Goal: Transaction & Acquisition: Subscribe to service/newsletter

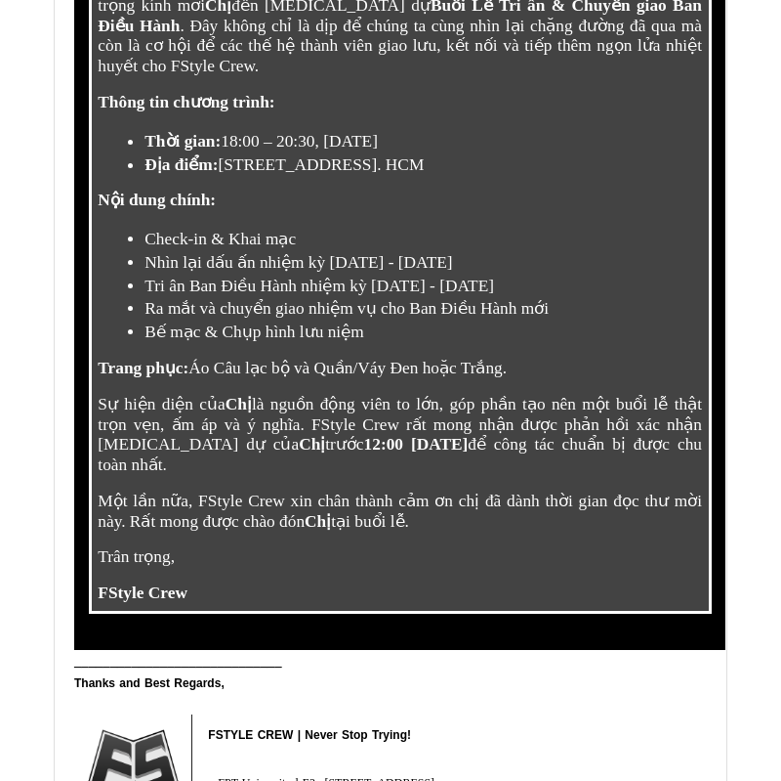
scroll to position [871, 0]
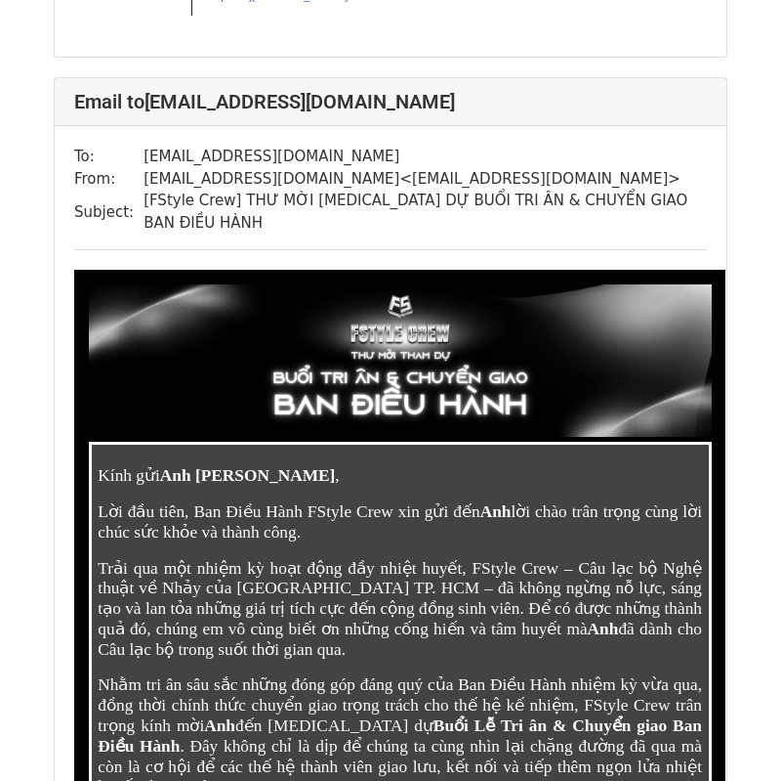
scroll to position [17770, 0]
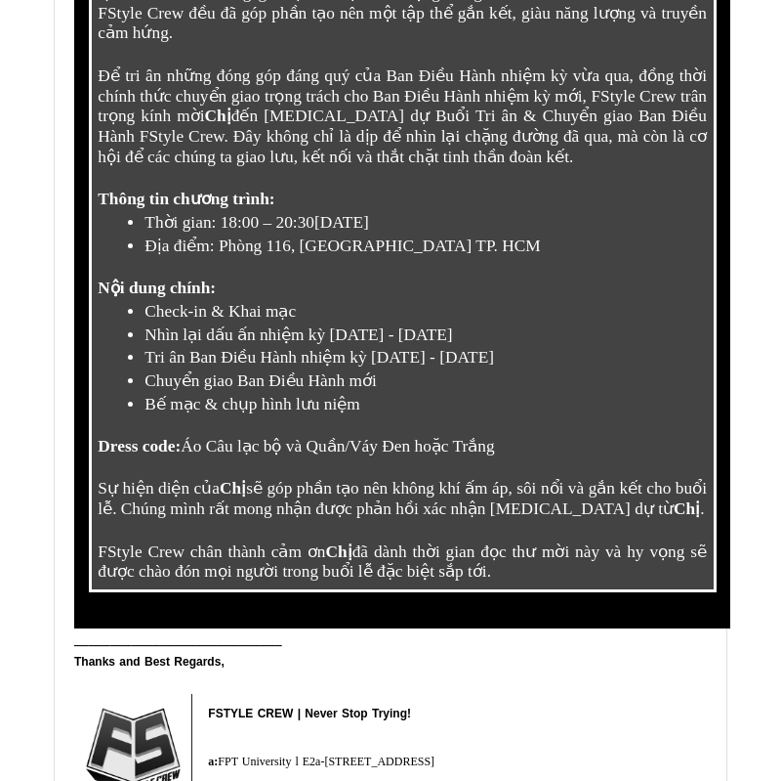
scroll to position [50077, 0]
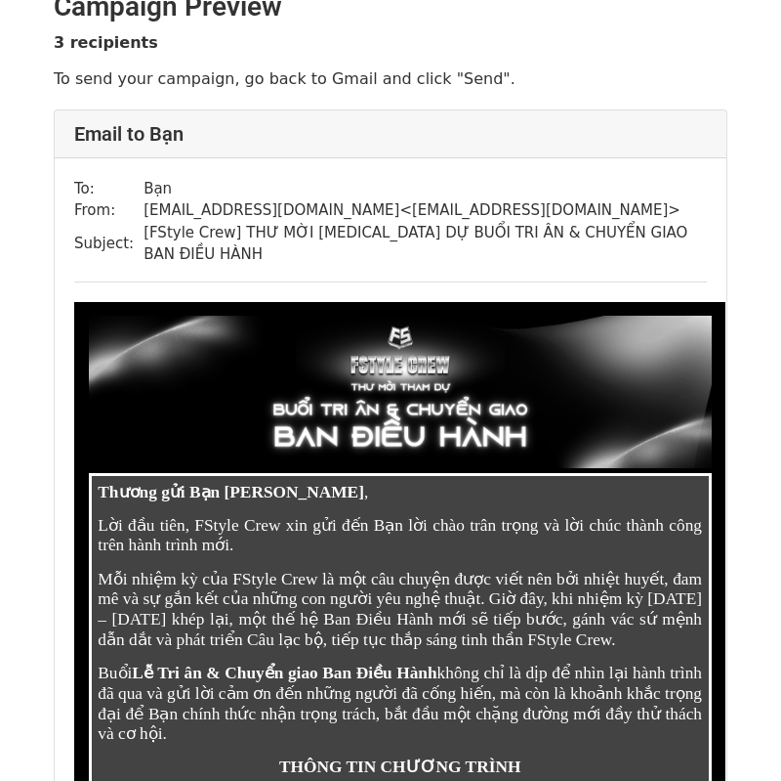
scroll to position [33, 0]
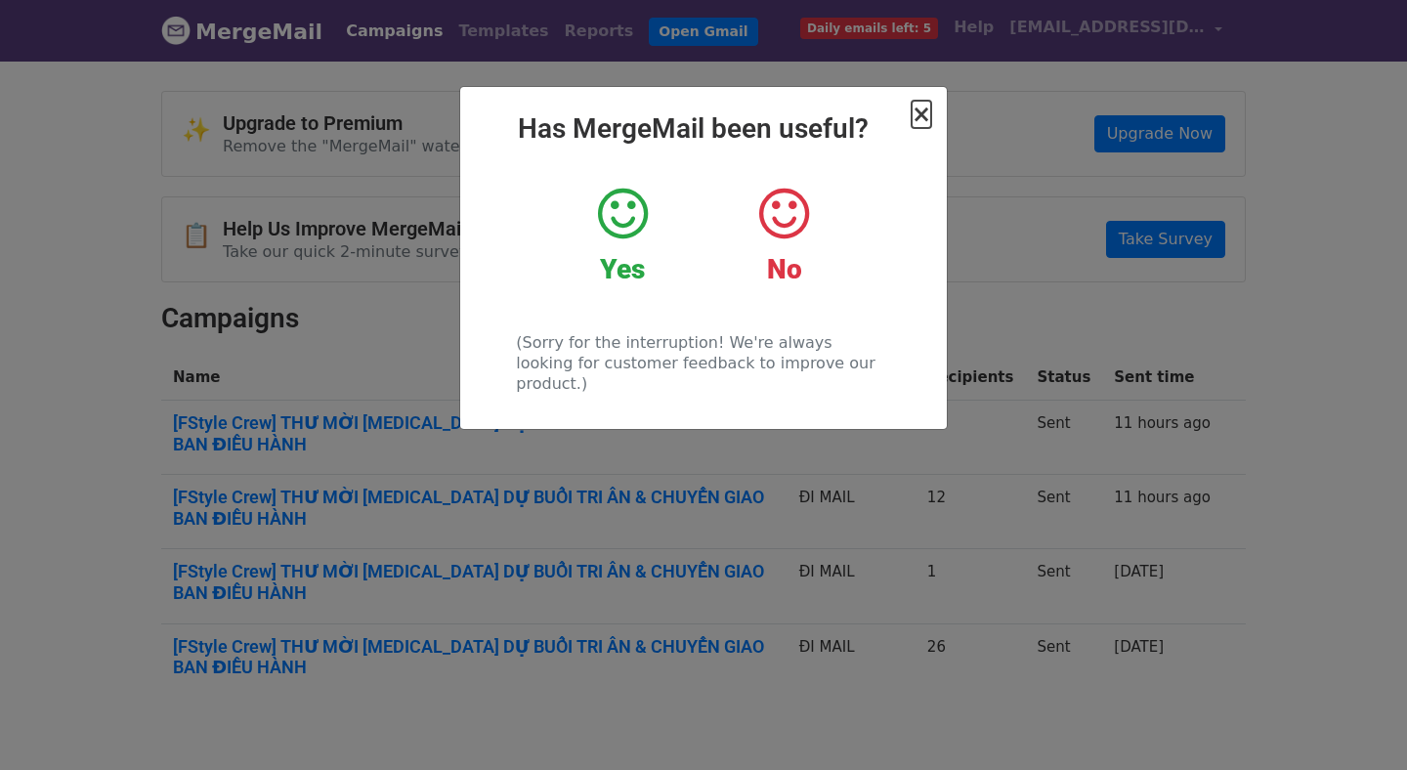
click at [925, 113] on span "×" at bounding box center [921, 114] width 20 height 27
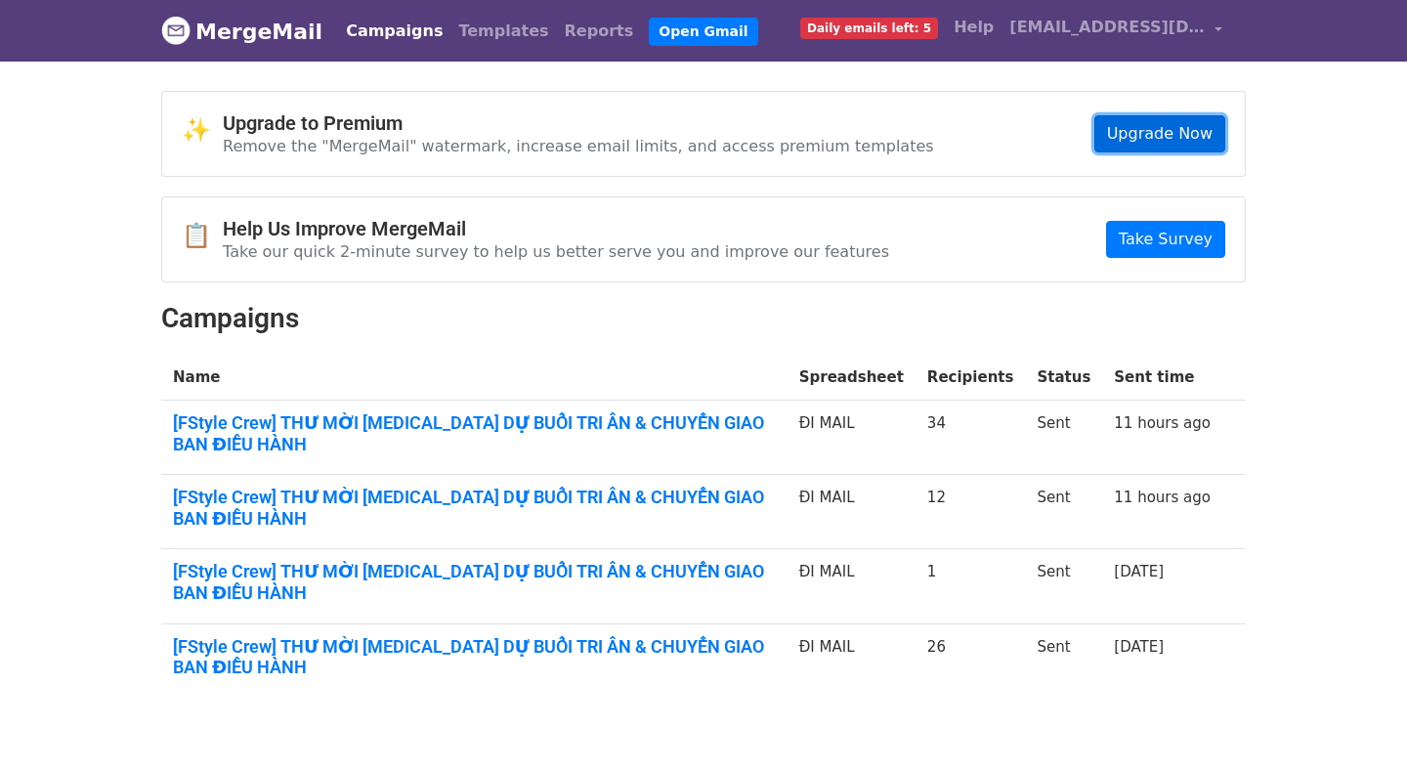
click at [1143, 117] on link "Upgrade Now" at bounding box center [1159, 133] width 131 height 37
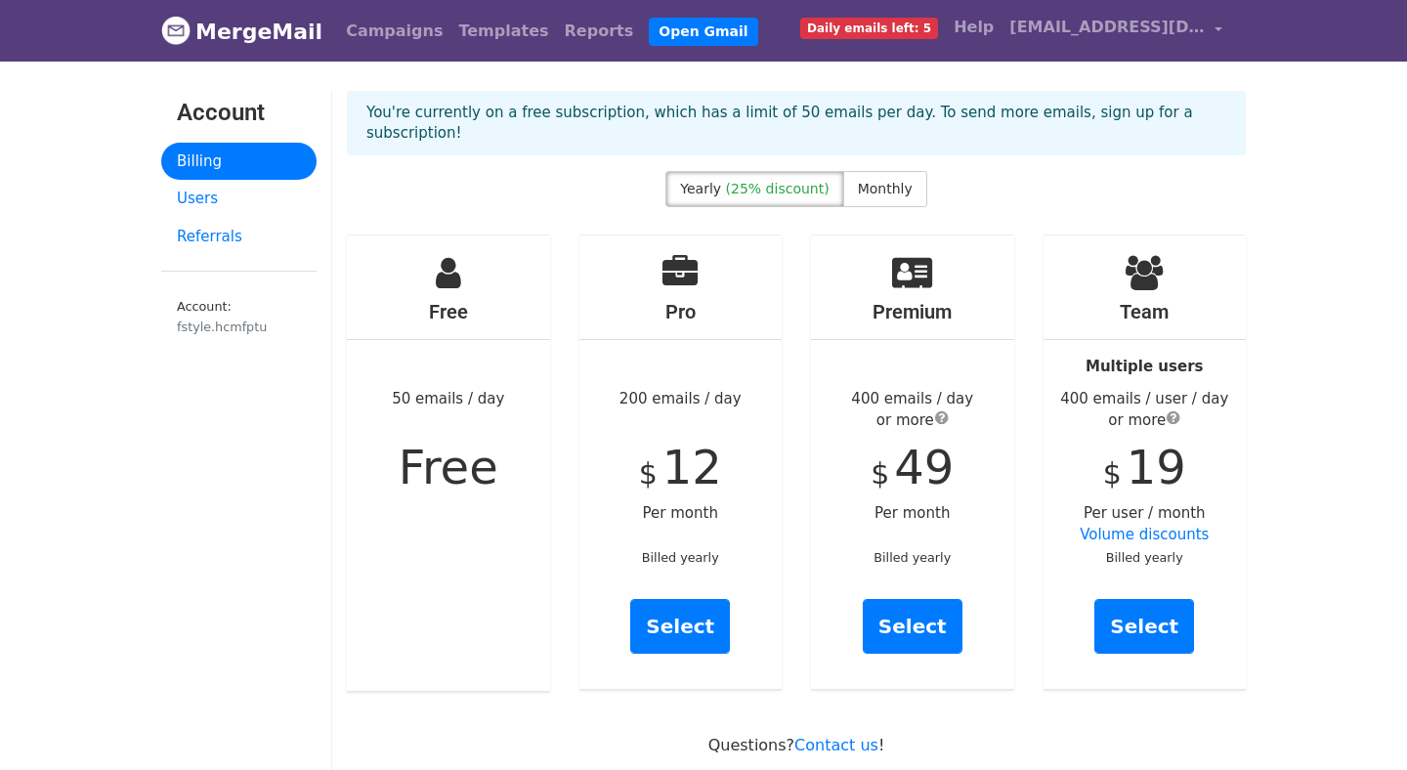
click at [958, 173] on div "Yearly (25% discount) Monthly" at bounding box center [796, 193] width 928 height 44
click at [350, 24] on link "Campaigns" at bounding box center [394, 31] width 112 height 39
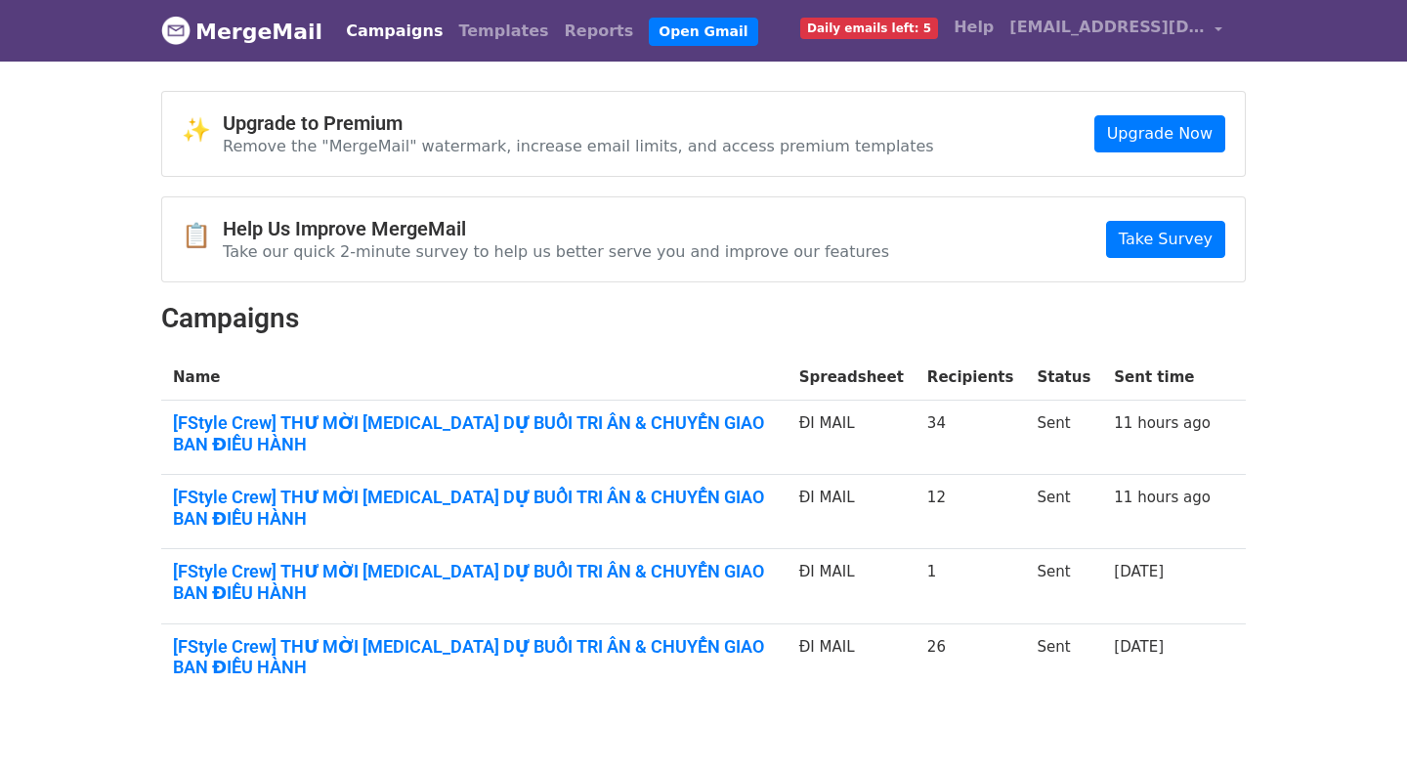
click at [428, 296] on div "✨ Upgrade to Premium Remove the "MergeMail" watermark, increase email limits, a…" at bounding box center [704, 402] width 1114 height 622
